Goal: Information Seeking & Learning: Check status

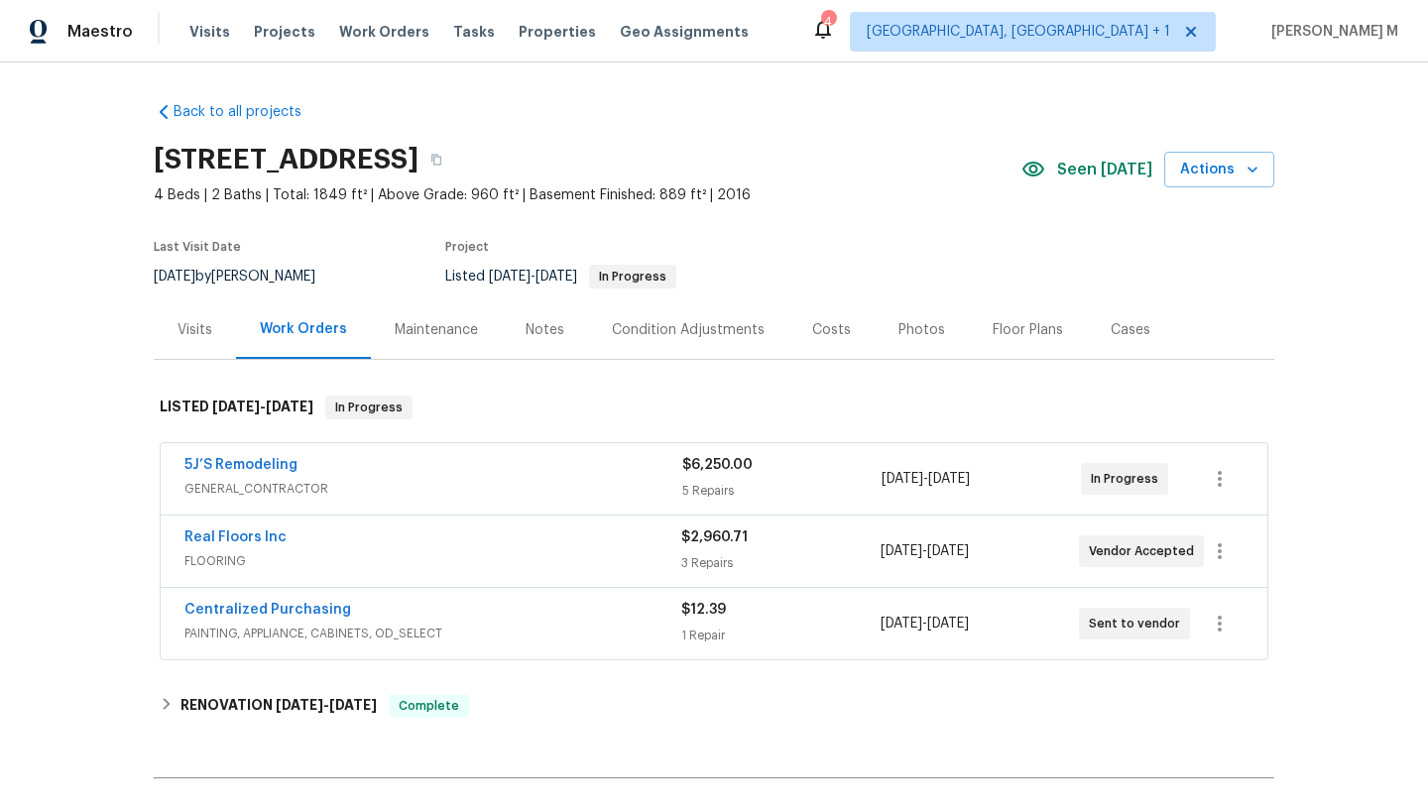
click at [185, 332] on div "Visits" at bounding box center [195, 330] width 35 height 20
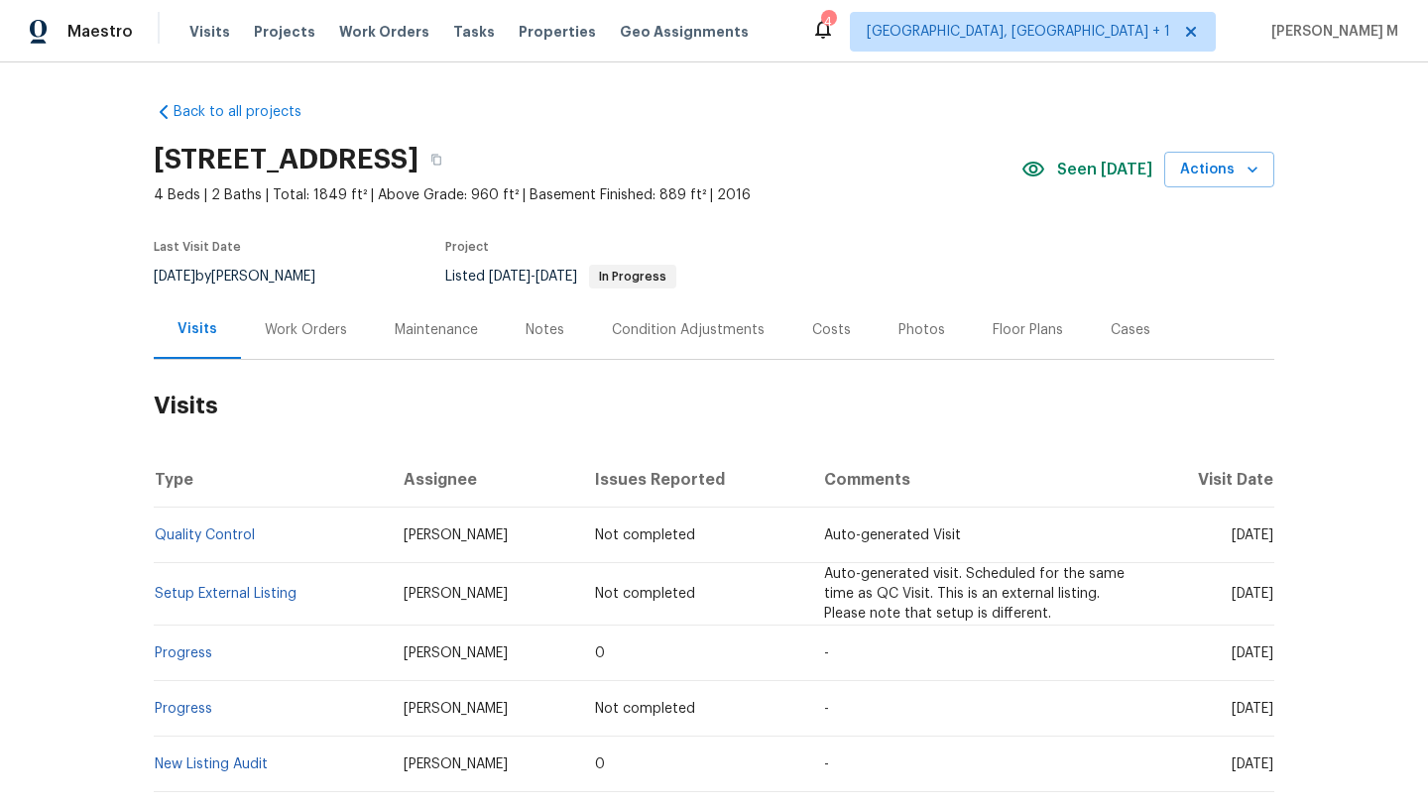
click at [283, 345] on div "Work Orders" at bounding box center [306, 330] width 130 height 59
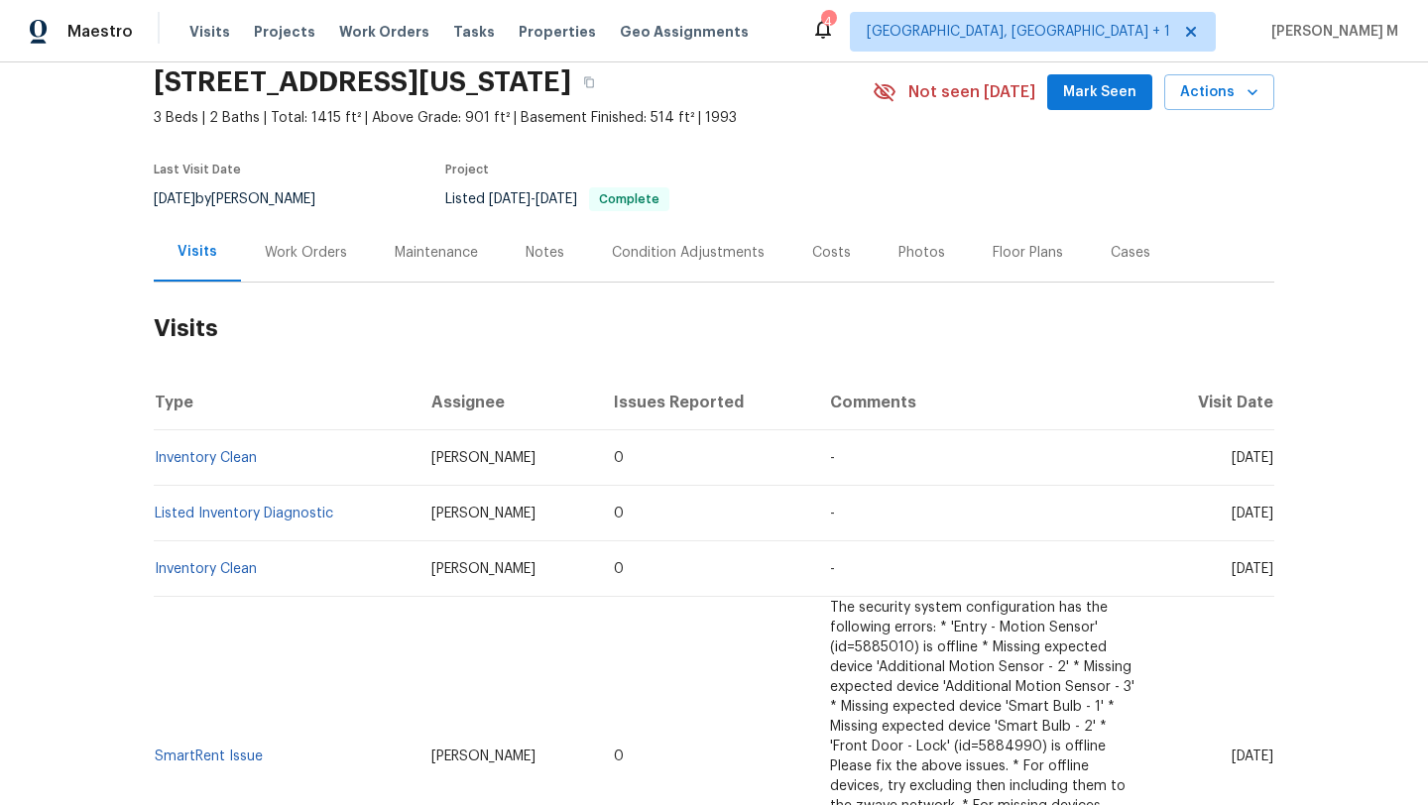
scroll to position [80, 0]
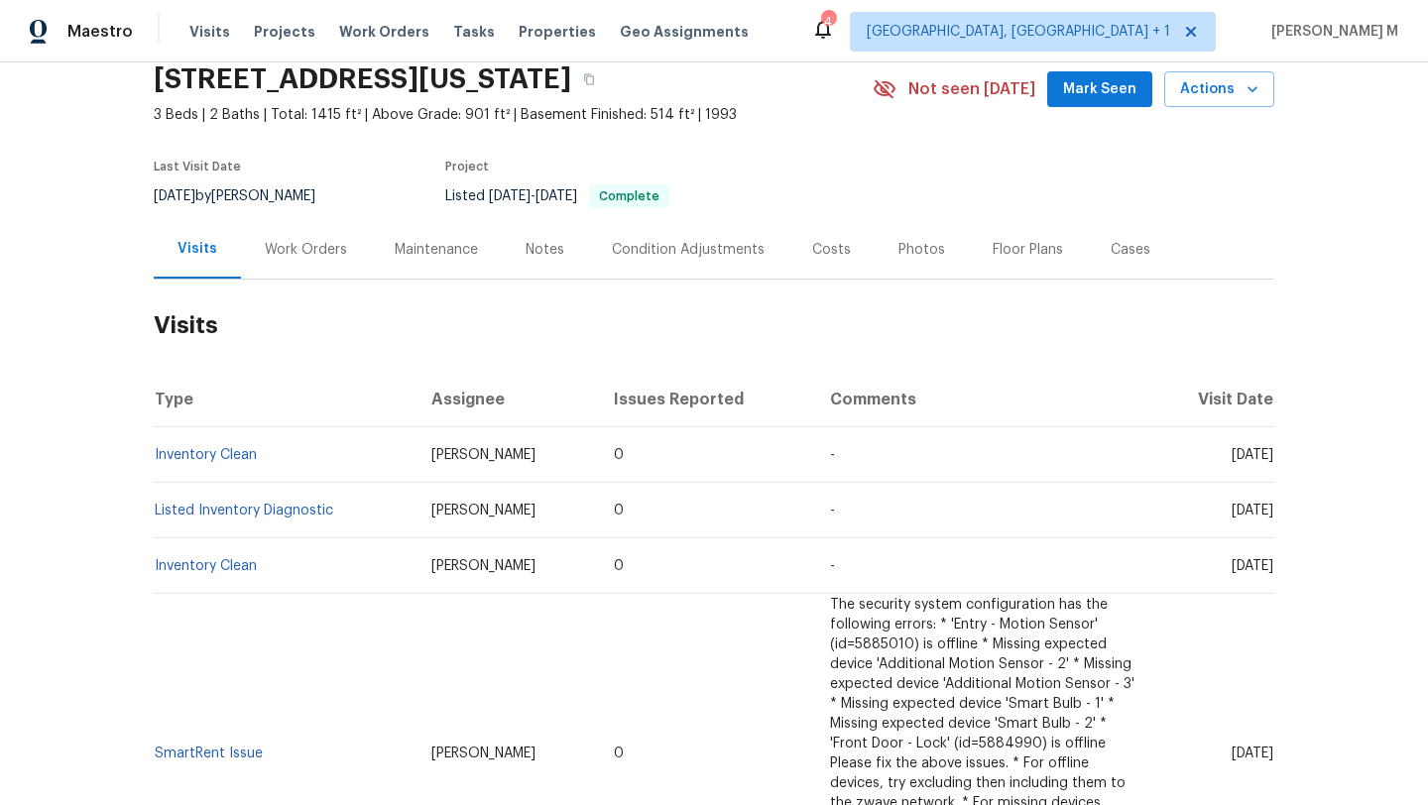
click at [306, 249] on div "Work Orders" at bounding box center [306, 250] width 82 height 20
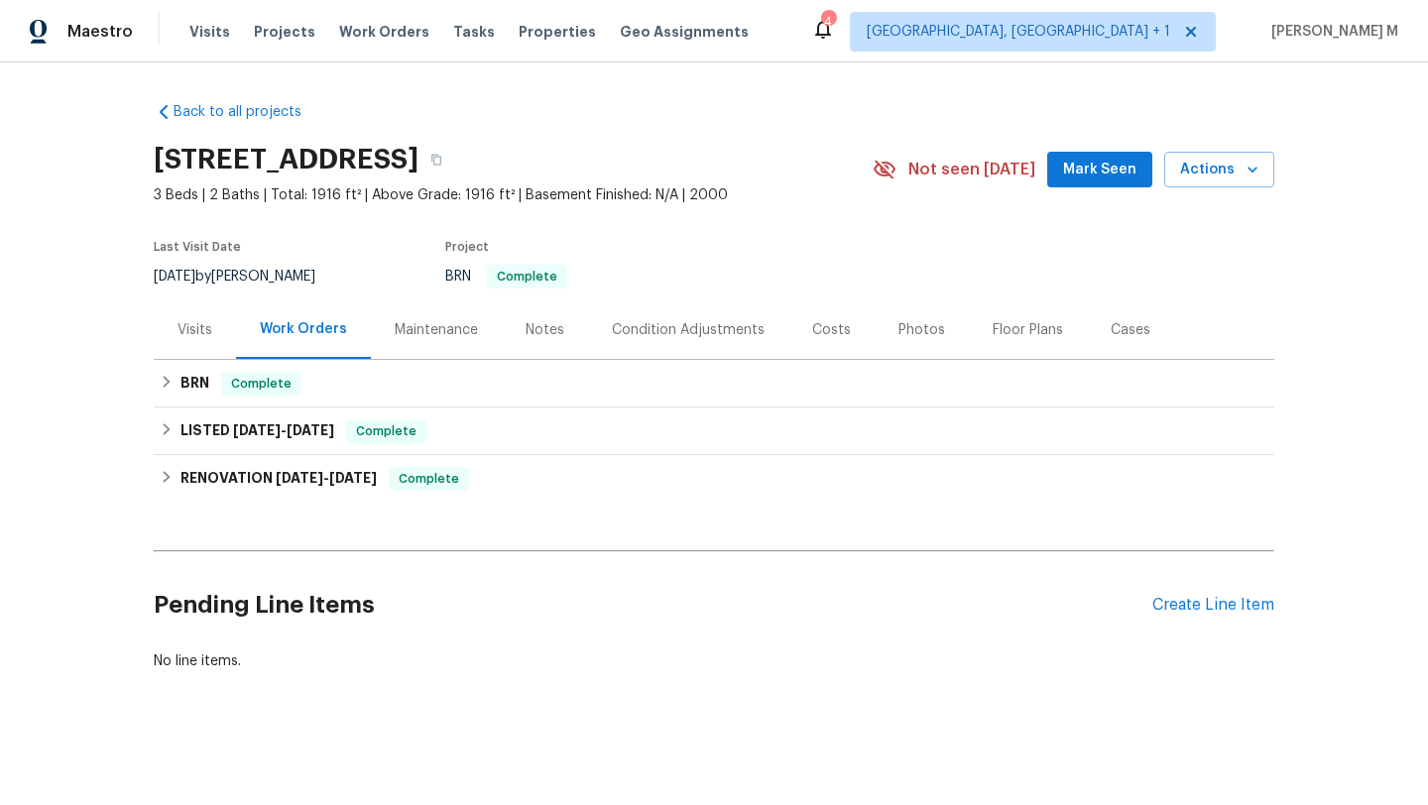
click at [185, 347] on div "Visits" at bounding box center [195, 330] width 82 height 59
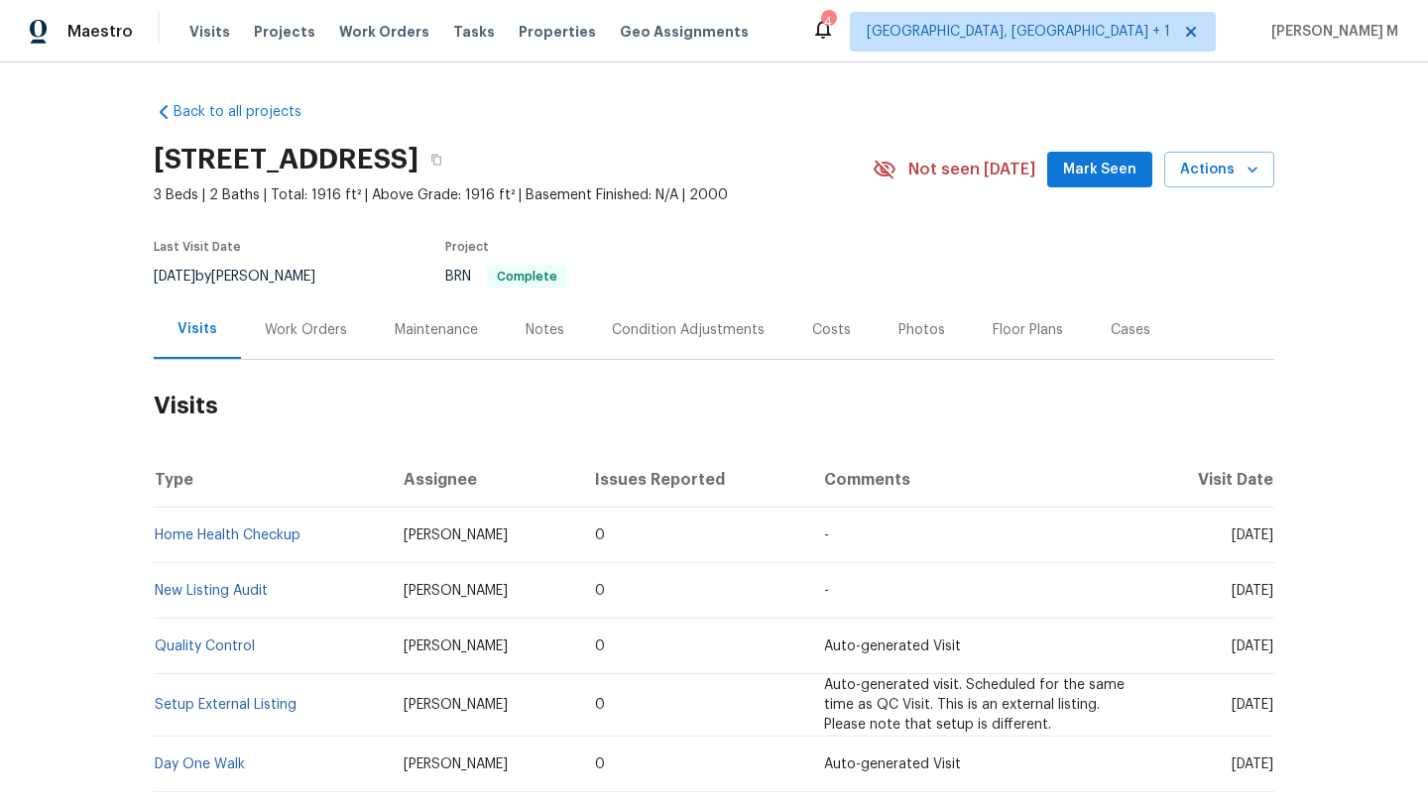
drag, startPoint x: 1188, startPoint y: 538, endPoint x: 1227, endPoint y: 538, distance: 38.7
click at [1232, 538] on span "[DATE]" at bounding box center [1253, 536] width 42 height 14
copy span "Aug 13"
click at [1199, 528] on td "[DATE]" at bounding box center [1210, 536] width 130 height 56
drag, startPoint x: 1183, startPoint y: 539, endPoint x: 1230, endPoint y: 539, distance: 46.6
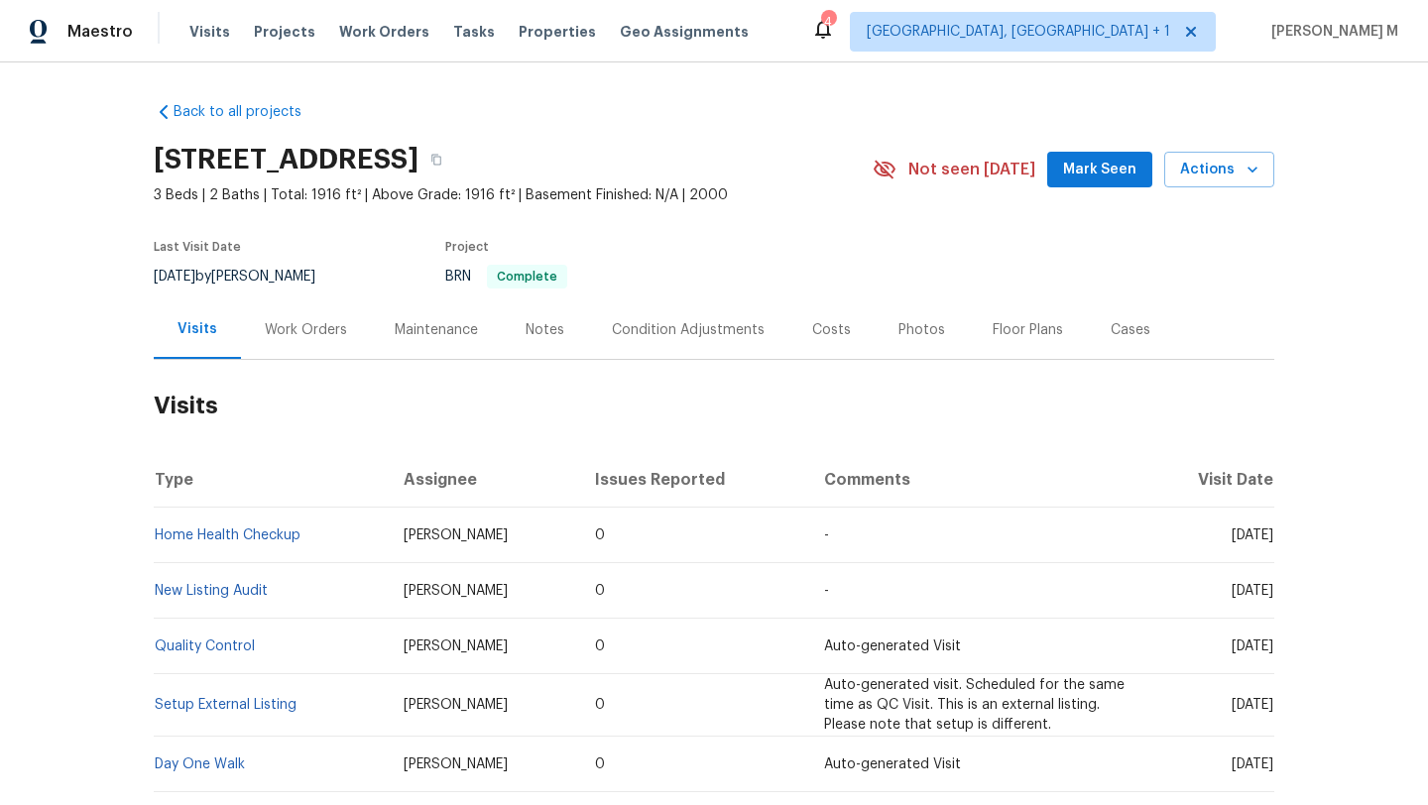
click at [1232, 539] on span "[DATE]" at bounding box center [1253, 536] width 42 height 14
copy span "Aug 13"
click at [296, 332] on div "Work Orders" at bounding box center [306, 330] width 82 height 20
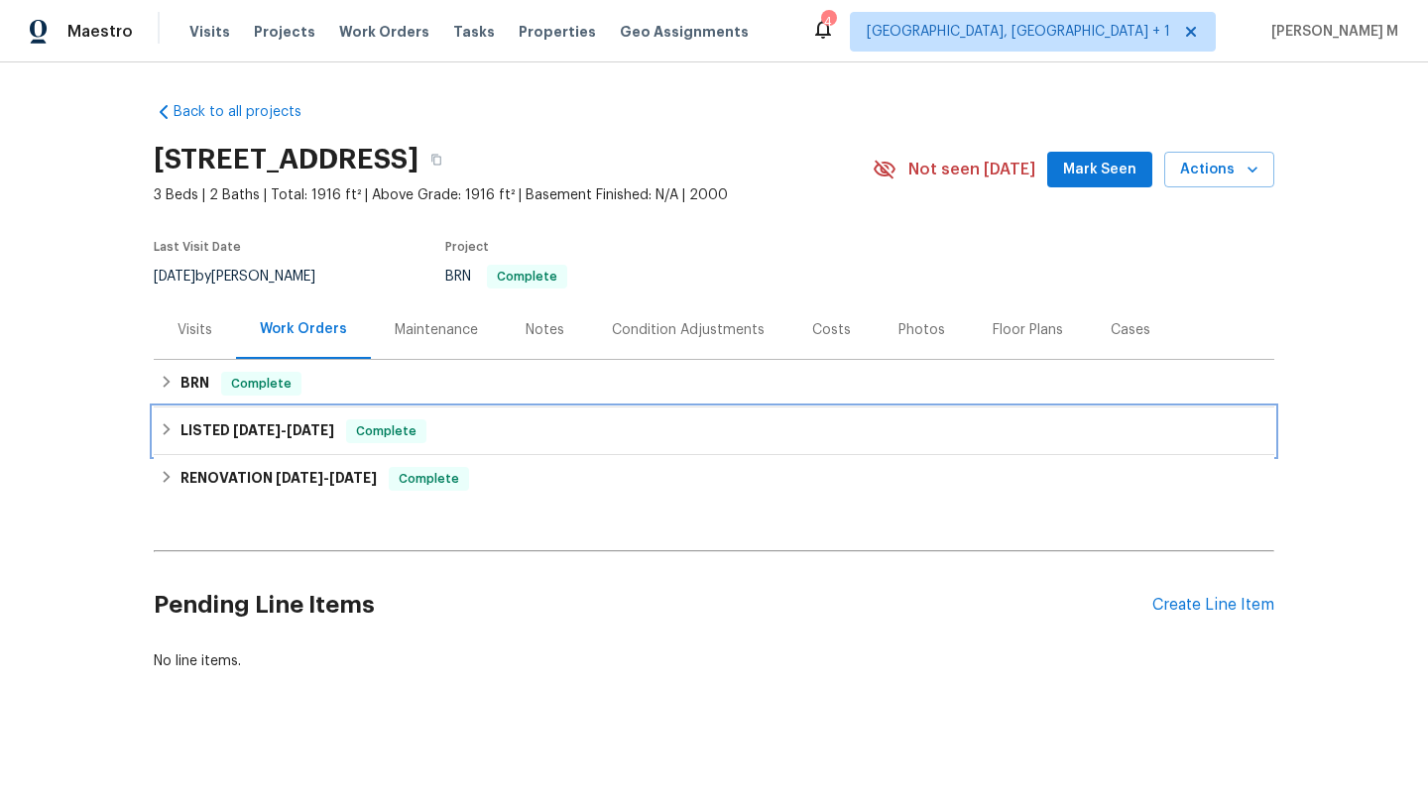
click at [261, 430] on span "7/2/25" at bounding box center [257, 431] width 48 height 14
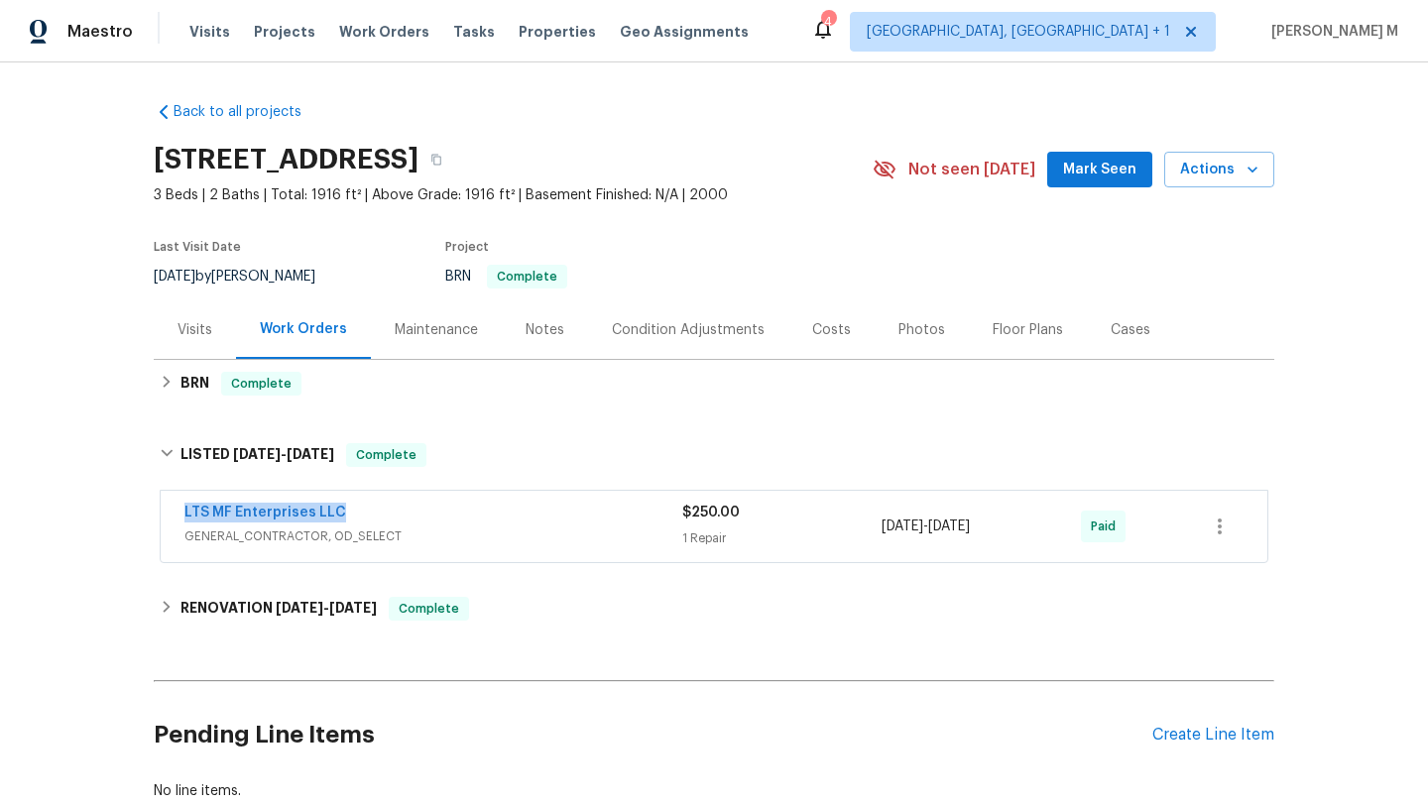
copy link "LTS MF Enterprises LLC"
drag, startPoint x: 161, startPoint y: 517, endPoint x: 349, endPoint y: 517, distance: 188.5
click at [349, 517] on div "LTS MF Enterprises LLC GENERAL_CONTRACTOR, OD_SELECT $250.00 1 Repair 7/2/2025 …" at bounding box center [714, 526] width 1107 height 71
drag, startPoint x: 875, startPoint y: 528, endPoint x: 999, endPoint y: 530, distance: 124.0
click at [970, 530] on span "7/2/2025 - 7/6/2025" at bounding box center [926, 527] width 88 height 20
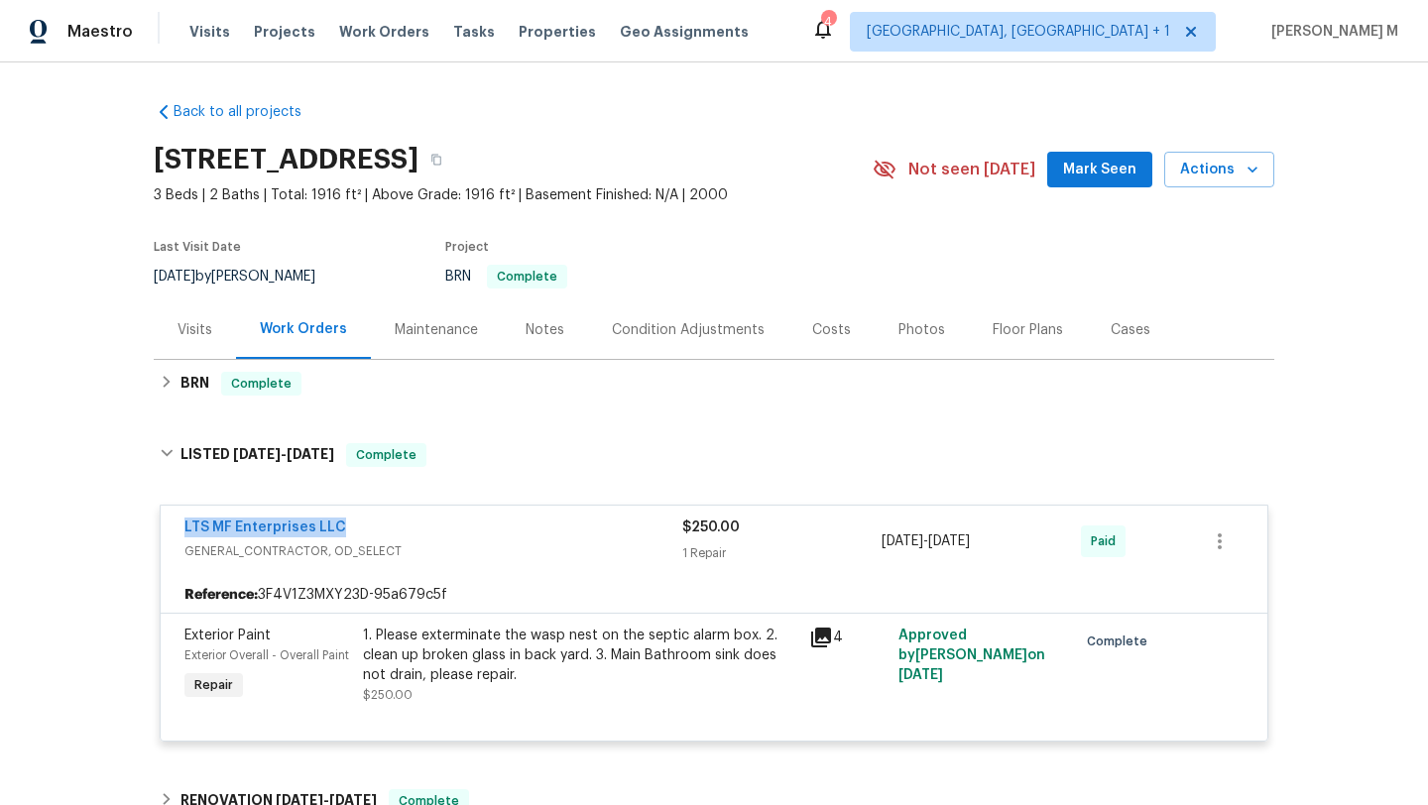
copy span "7/2/2025 - 7/6/2025"
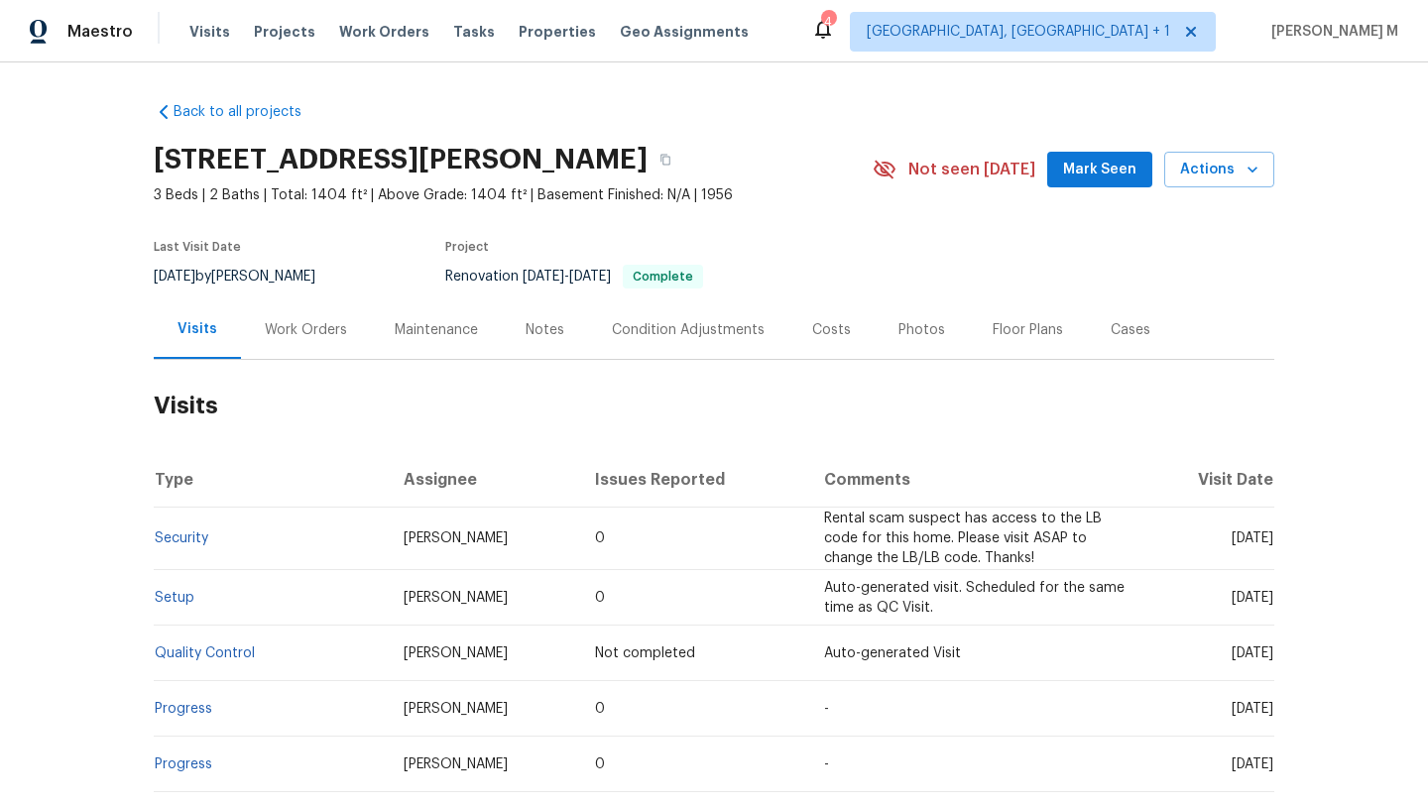
drag, startPoint x: 1183, startPoint y: 540, endPoint x: 1229, endPoint y: 541, distance: 45.6
click at [1232, 541] on span "Sat, Sep 20 2025" at bounding box center [1253, 539] width 42 height 14
copy span "Sep 20"
click at [309, 318] on div "Work Orders" at bounding box center [306, 330] width 130 height 59
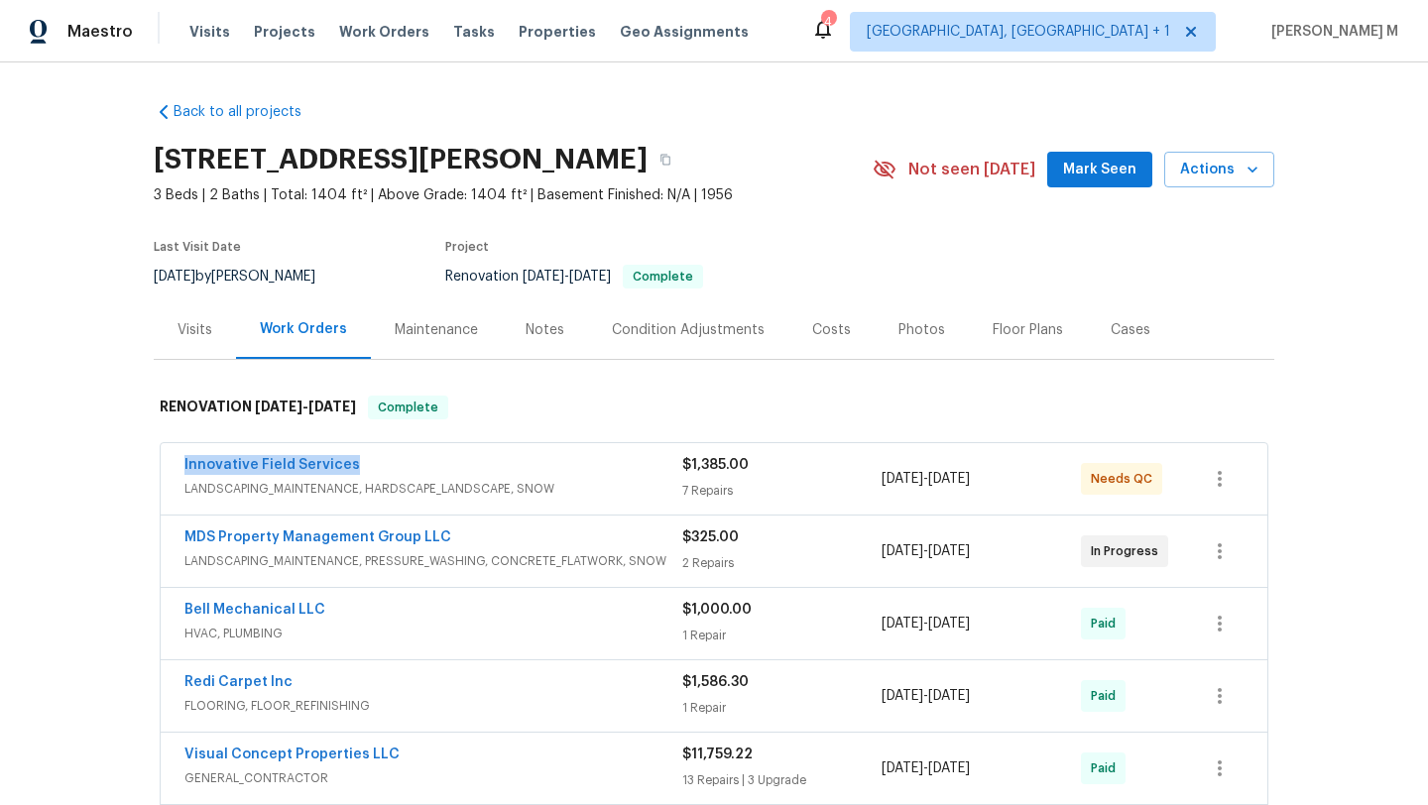
drag, startPoint x: 169, startPoint y: 465, endPoint x: 394, endPoint y: 428, distance: 228.3
click at [379, 465] on div "Innovative Field Services LANDSCAPING_MAINTENANCE, HARDSCAPE_LANDSCAPE, SNOW $1…" at bounding box center [714, 478] width 1107 height 71
copy link "Innovative Field Services"
copy div "7 Repairs 8/11/2025 - 8/13/2025"
drag, startPoint x: 871, startPoint y: 479, endPoint x: 1015, endPoint y: 480, distance: 143.8
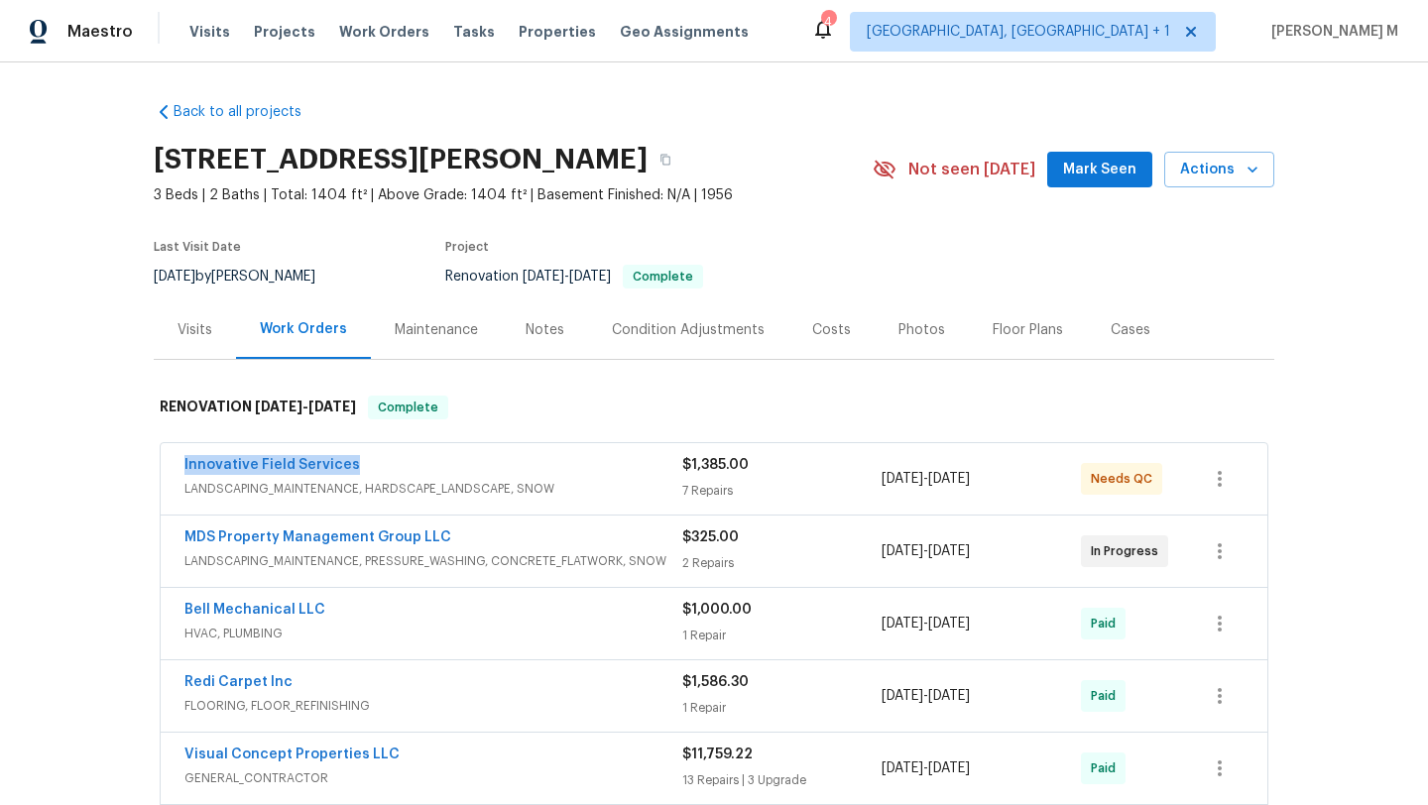
click at [1015, 480] on div "Innovative Field Services LANDSCAPING_MAINTENANCE, HARDSCAPE_LANDSCAPE, SNOW $1…" at bounding box center [691, 479] width 1012 height 48
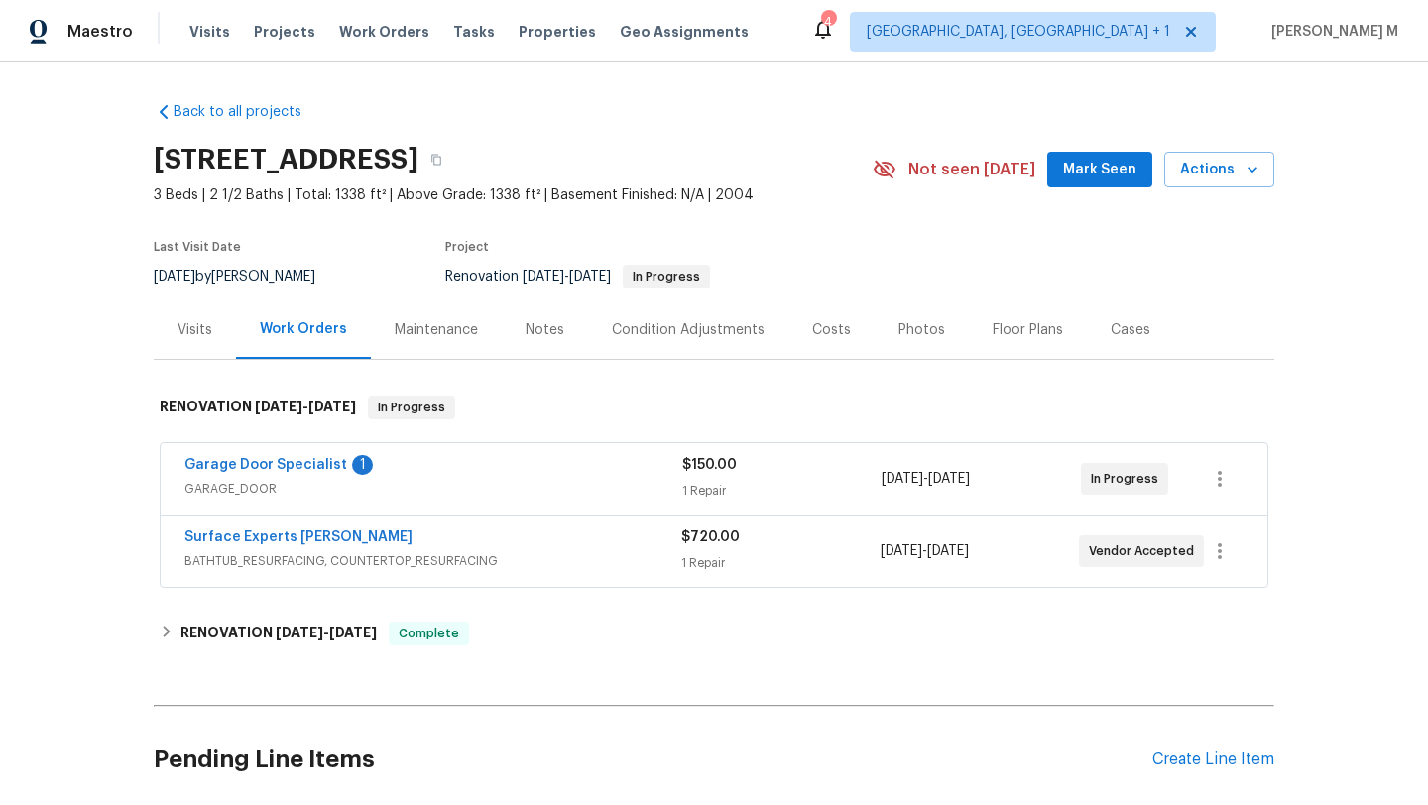
click at [210, 328] on div "Visits" at bounding box center [195, 330] width 82 height 59
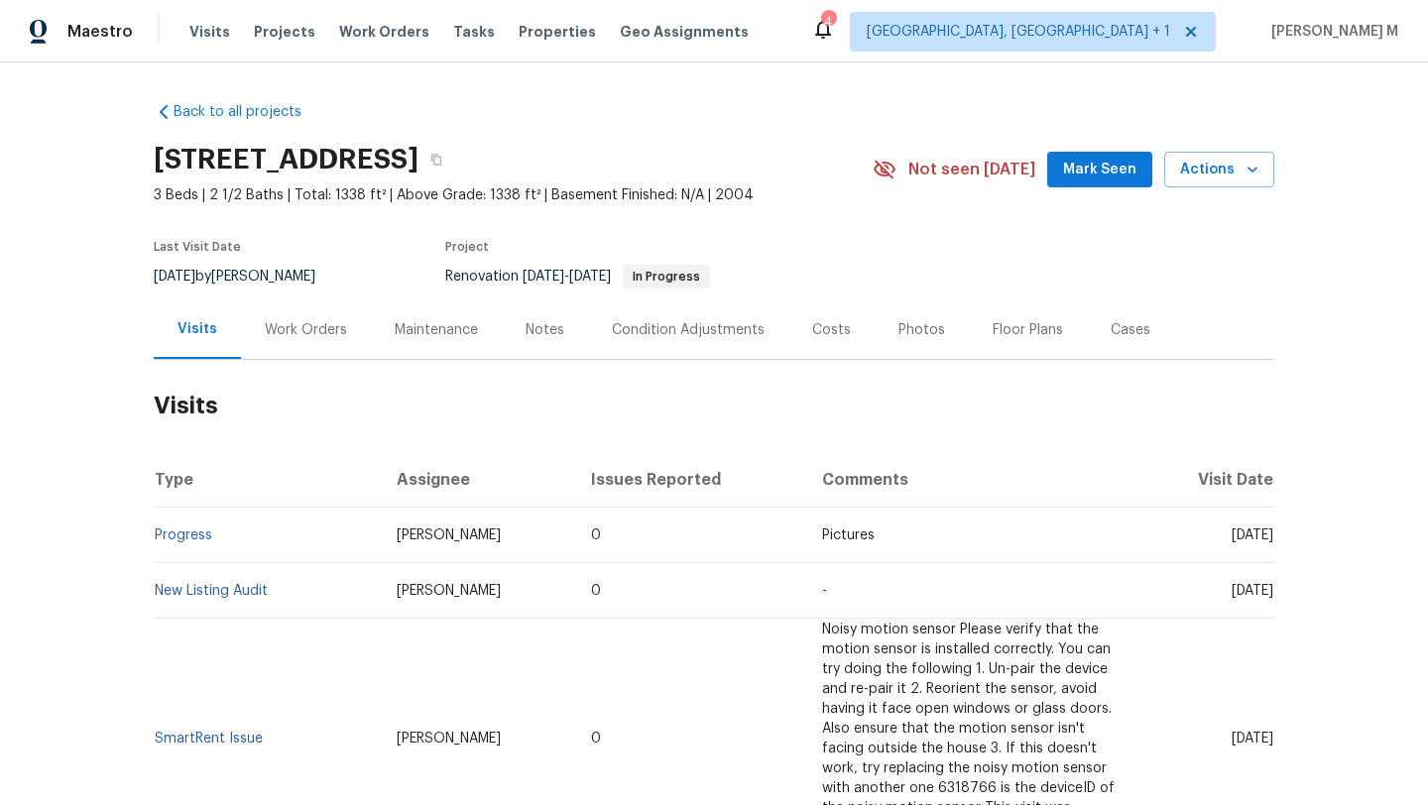
drag, startPoint x: 1186, startPoint y: 532, endPoint x: 1232, endPoint y: 532, distance: 45.6
click at [1232, 532] on span "[DATE]" at bounding box center [1253, 536] width 42 height 14
copy span "Sep 22"
click at [308, 324] on div "Work Orders" at bounding box center [306, 330] width 82 height 20
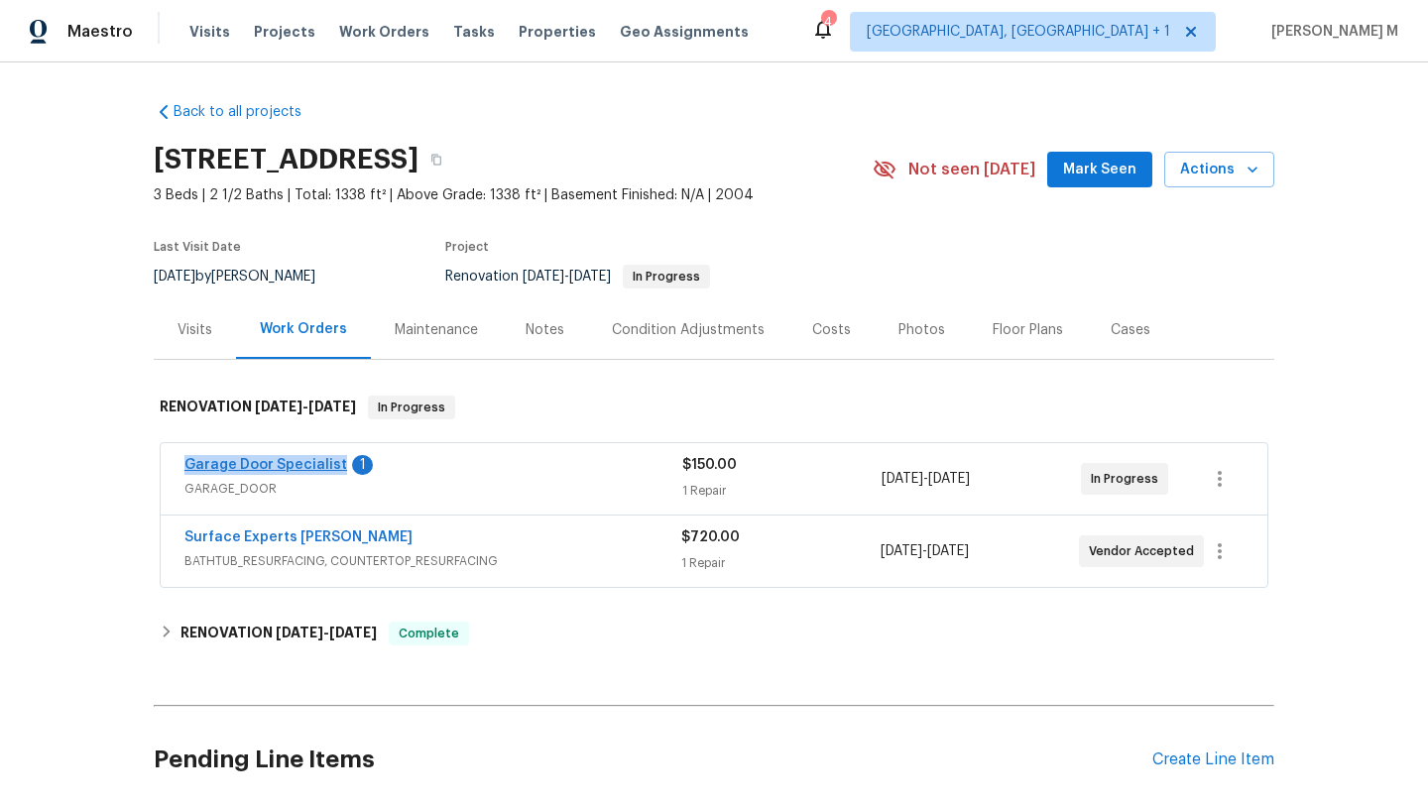
drag, startPoint x: 159, startPoint y: 458, endPoint x: 323, endPoint y: 459, distance: 164.7
click at [325, 459] on div "Garage Door Specialist 1 GARAGE_DOOR $150.00 1 Repair 9/22/2025 - 9/25/2025 In …" at bounding box center [714, 478] width 1107 height 71
copy link "Garage Door Specialis"
click at [477, 472] on div "Garage Door Specialist 1" at bounding box center [434, 467] width 498 height 24
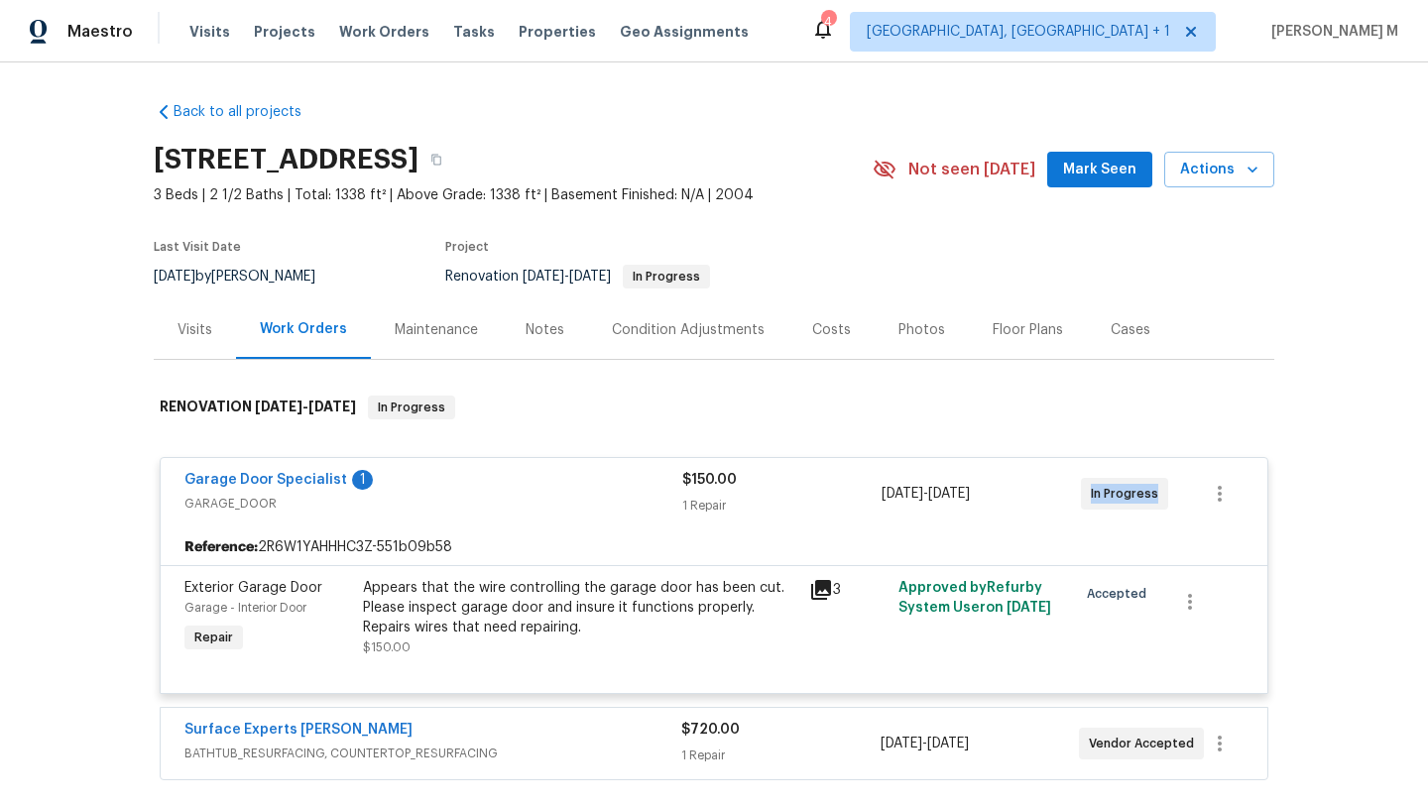
drag, startPoint x: 1080, startPoint y: 497, endPoint x: 1148, endPoint y: 494, distance: 67.5
click at [1148, 494] on div "In Progress" at bounding box center [1124, 494] width 87 height 32
copy span "In Progress"
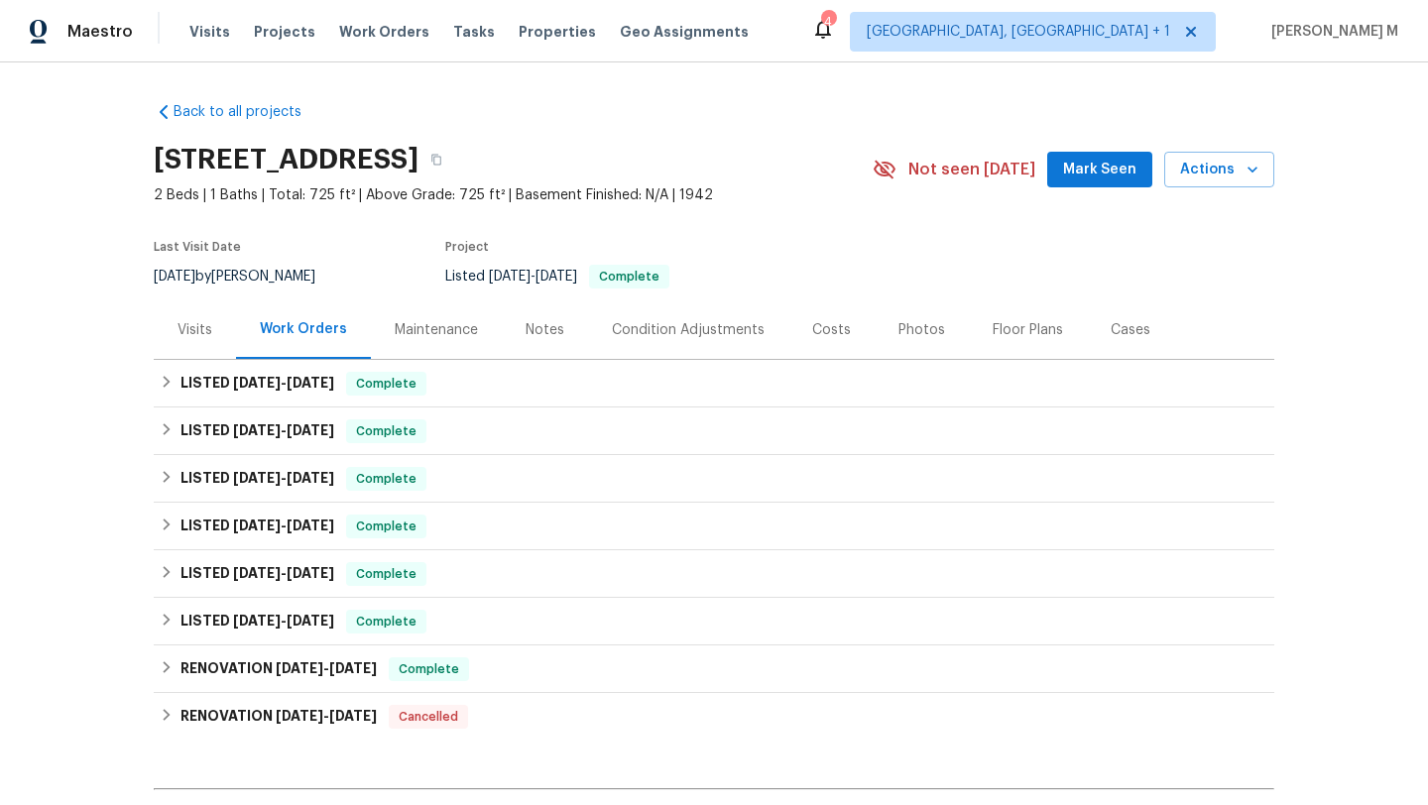
click at [199, 329] on div "Visits" at bounding box center [195, 330] width 35 height 20
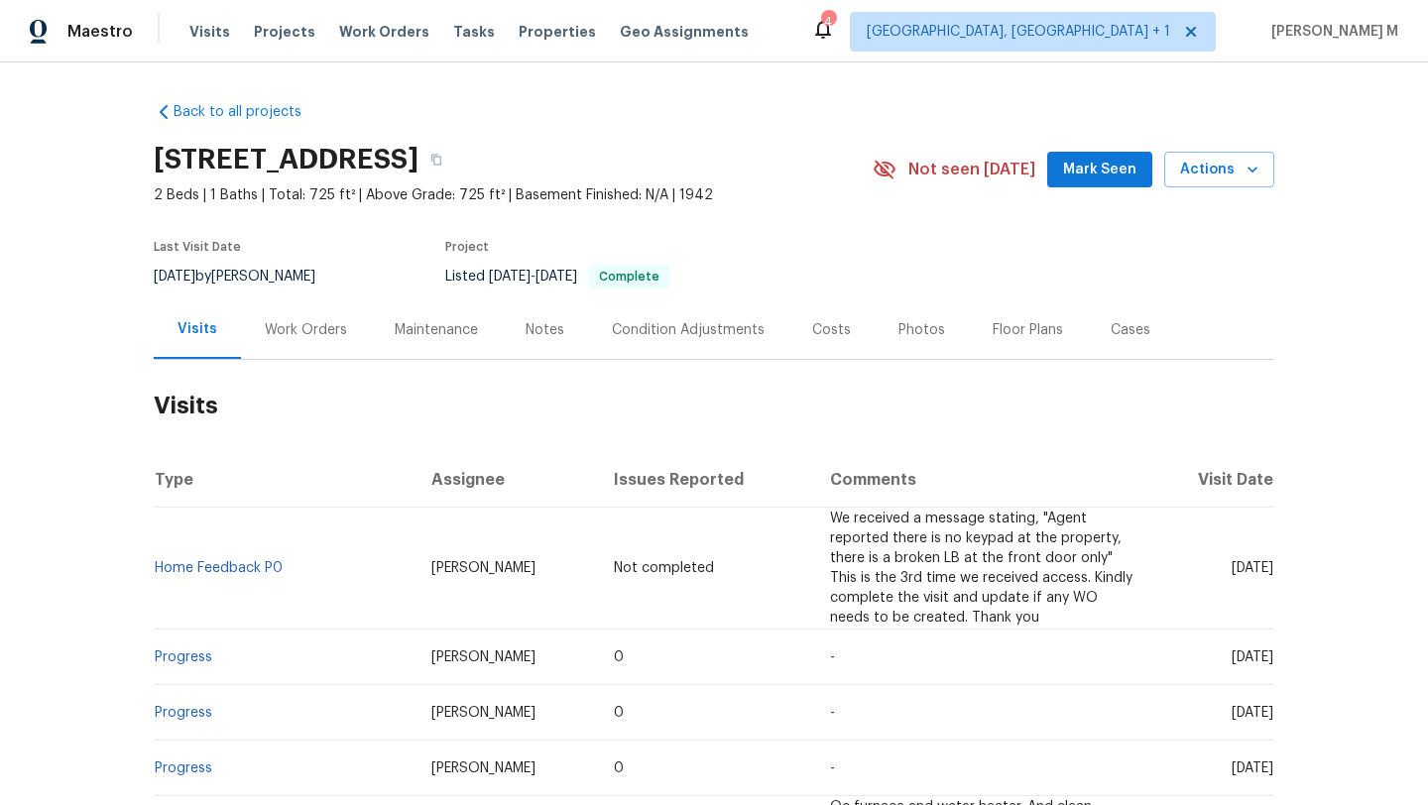
drag, startPoint x: 1188, startPoint y: 548, endPoint x: 1232, endPoint y: 551, distance: 43.7
click at [1232, 561] on span "[DATE]" at bounding box center [1253, 568] width 42 height 14
copy span "[DATE]"
click at [1111, 332] on div "Cases" at bounding box center [1131, 330] width 40 height 20
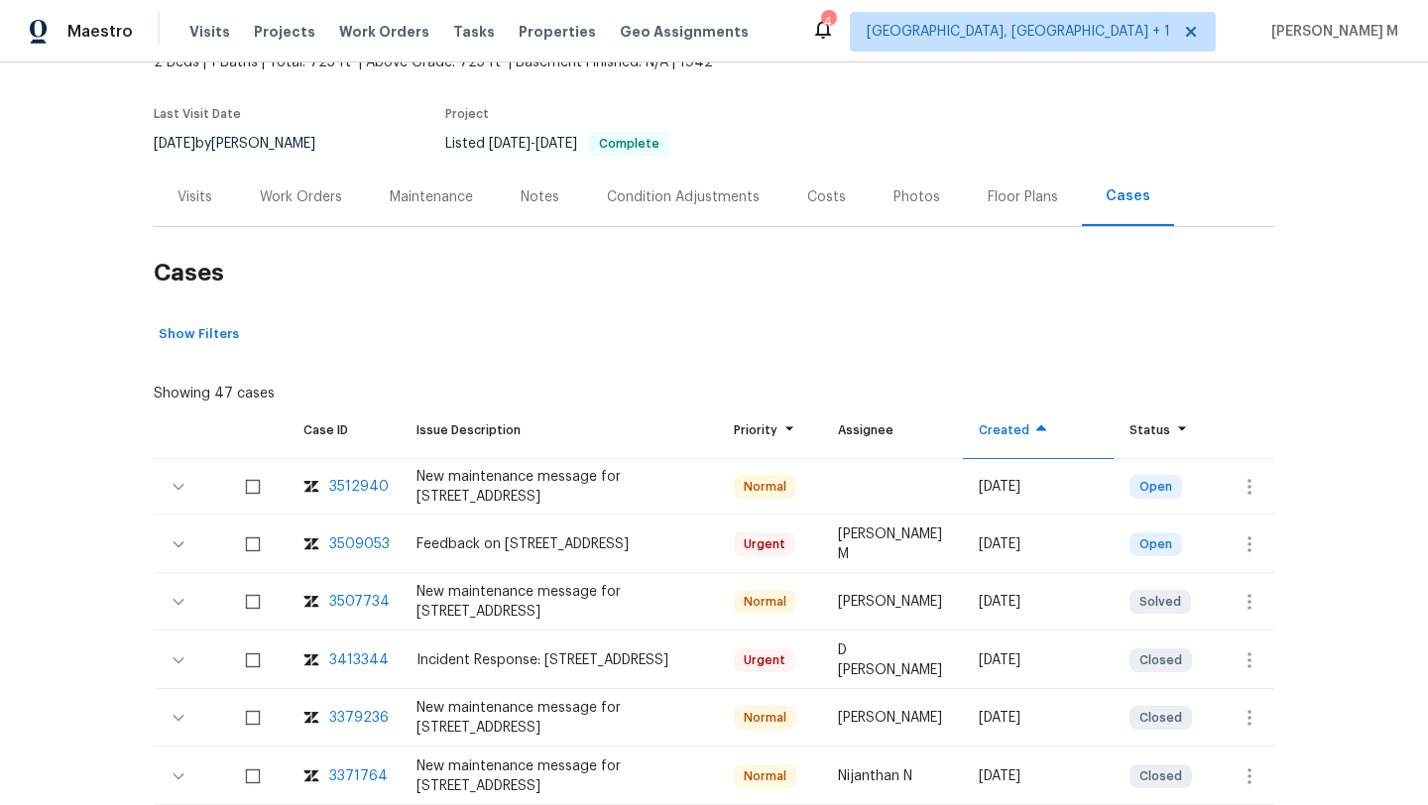
scroll to position [145, 0]
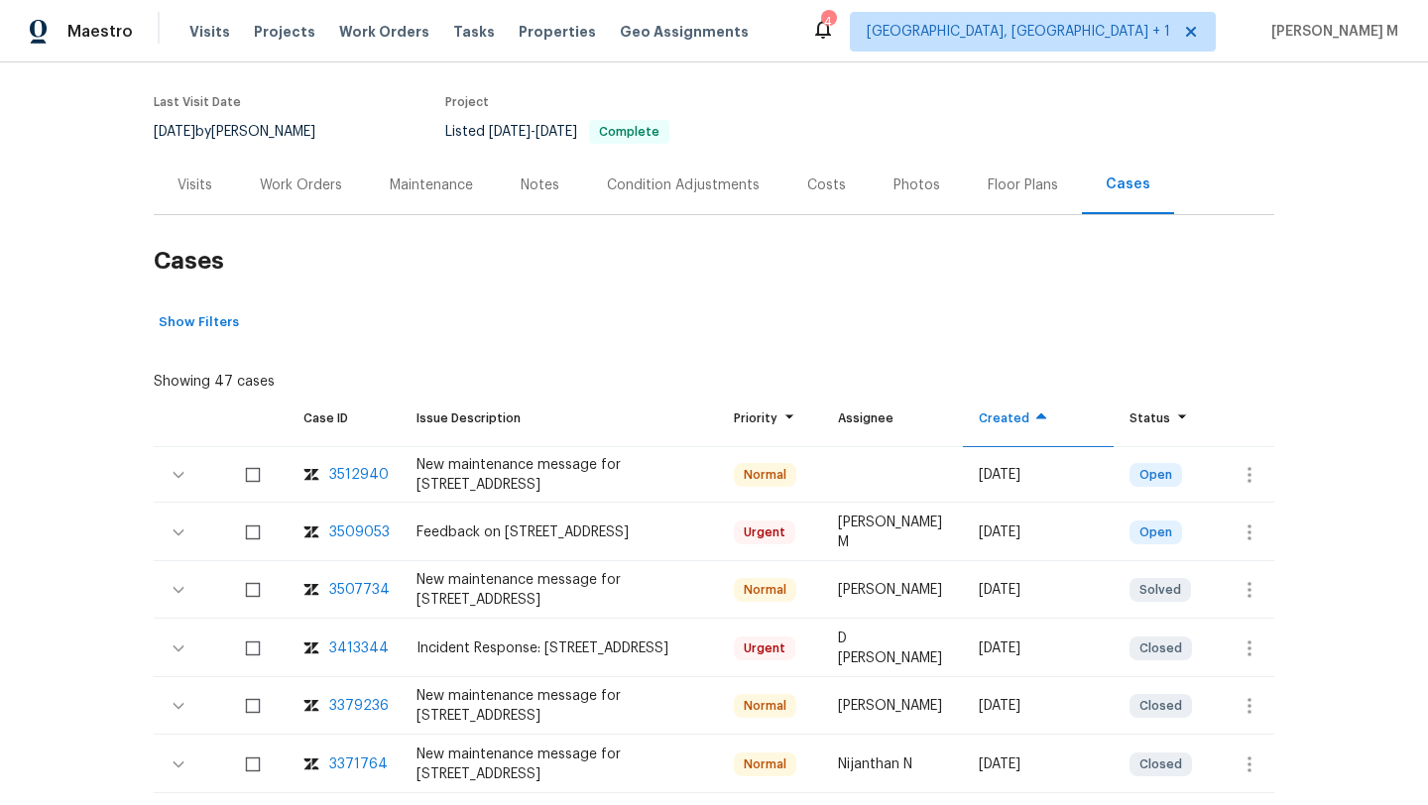
click at [367, 535] on div "3509053" at bounding box center [359, 533] width 61 height 20
click at [301, 207] on div "Work Orders" at bounding box center [301, 185] width 130 height 59
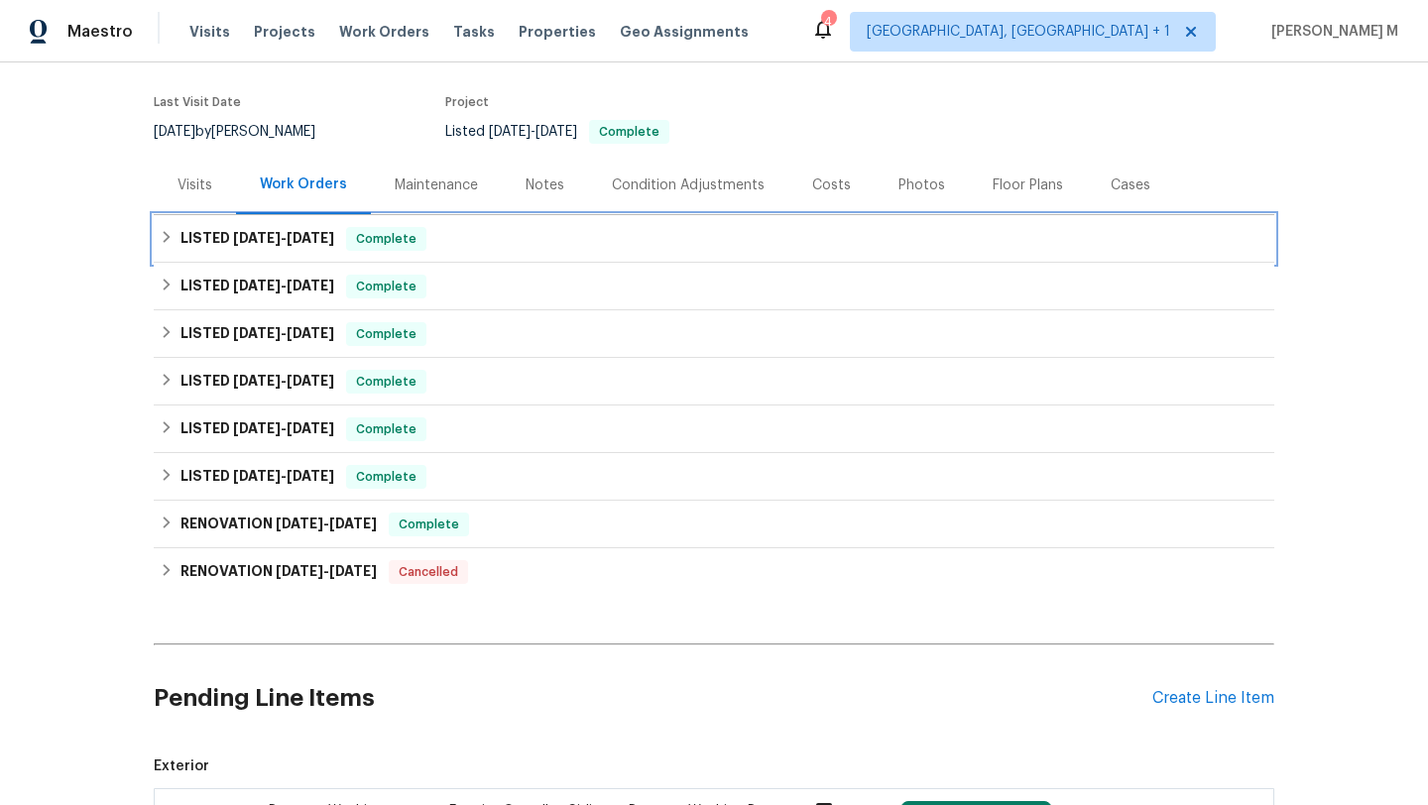
click at [325, 236] on span "[DATE]" at bounding box center [311, 238] width 48 height 14
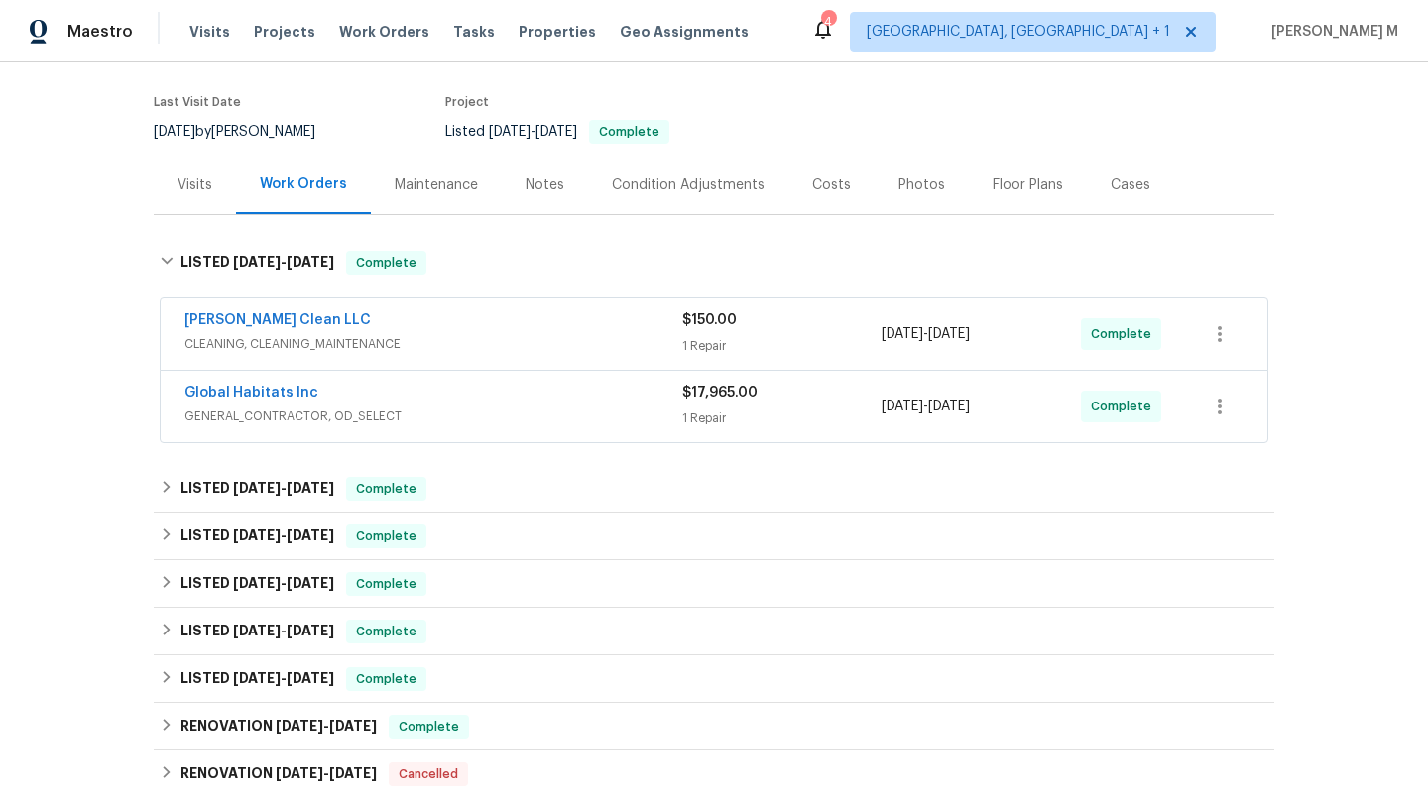
drag, startPoint x: 167, startPoint y: 316, endPoint x: 446, endPoint y: 315, distance: 279.7
click at [446, 315] on div "[PERSON_NAME] Clean LLC CLEANING, CLEANING_MAINTENANCE $150.00 1 Repair [DATE] …" at bounding box center [714, 334] width 1107 height 71
click at [861, 342] on div "1 Repair" at bounding box center [781, 346] width 199 height 20
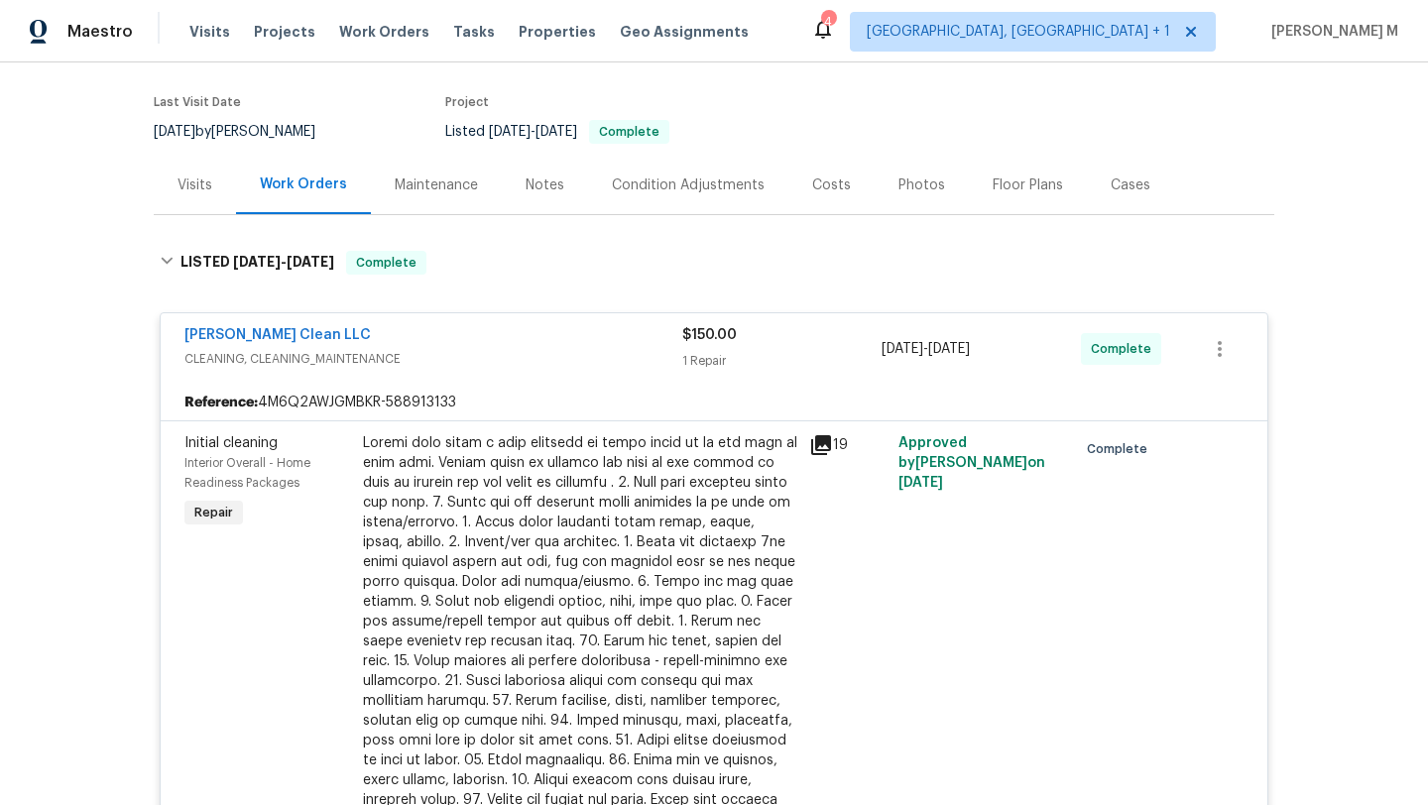
drag, startPoint x: 872, startPoint y: 347, endPoint x: 1040, endPoint y: 347, distance: 167.6
click at [1040, 347] on div "[PERSON_NAME] Clean LLC CLEANING, CLEANING_MAINTENANCE $150.00 1 Repair [DATE] …" at bounding box center [691, 349] width 1012 height 48
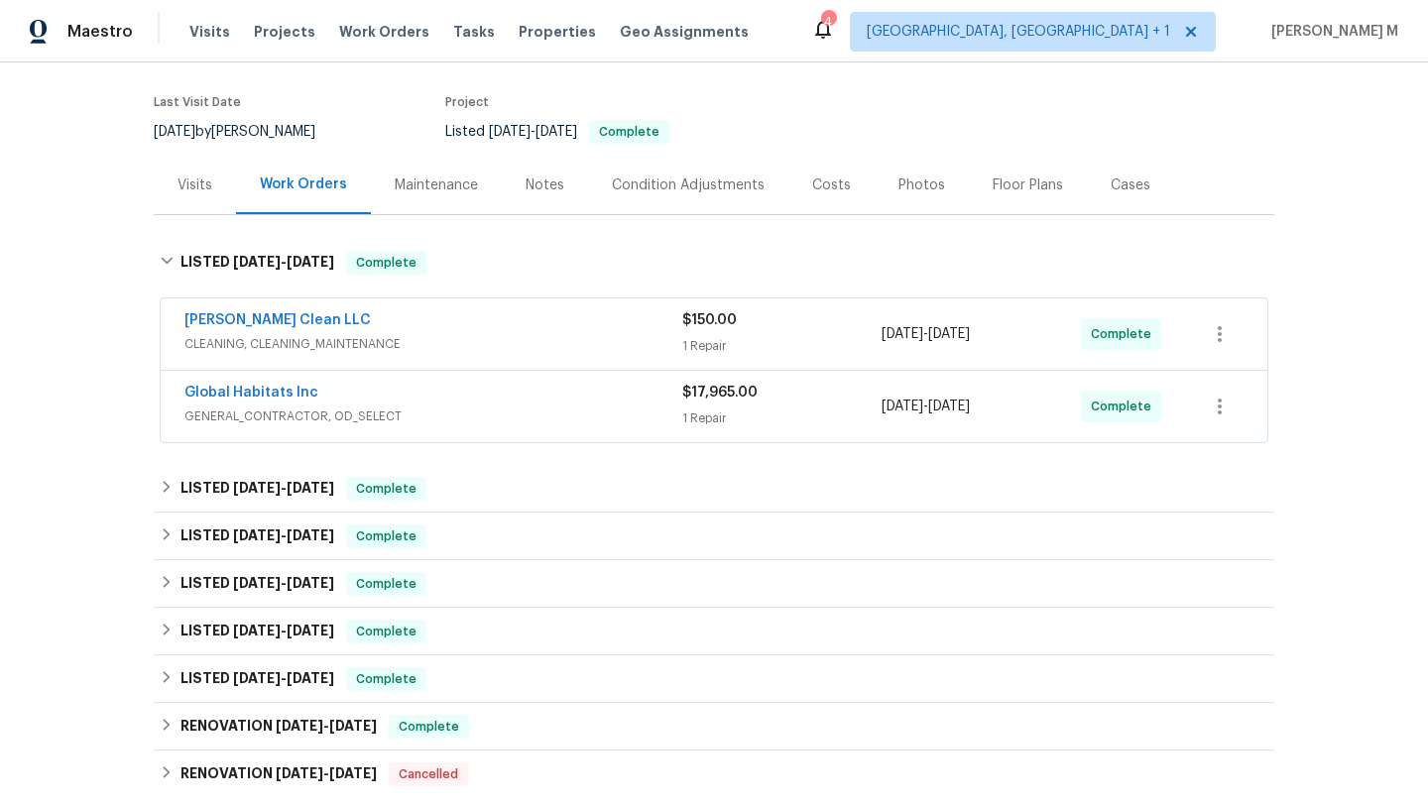
drag, startPoint x: 875, startPoint y: 335, endPoint x: 1044, endPoint y: 335, distance: 168.6
click at [1044, 335] on div "[DATE] - [DATE]" at bounding box center [981, 334] width 199 height 48
copy span "[DATE] - [DATE]"
